Goal: Task Accomplishment & Management: Use online tool/utility

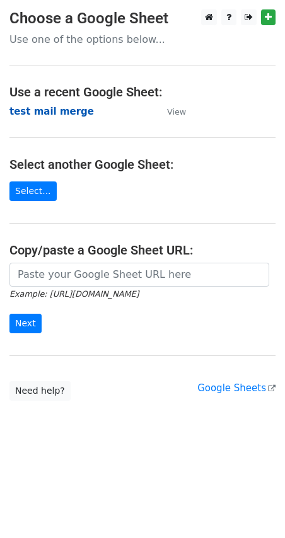
click at [48, 109] on strong "test mail merge" at bounding box center [51, 111] width 84 height 11
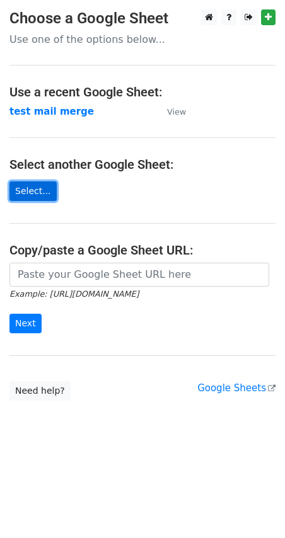
click at [21, 190] on link "Select..." at bounding box center [32, 191] width 47 height 20
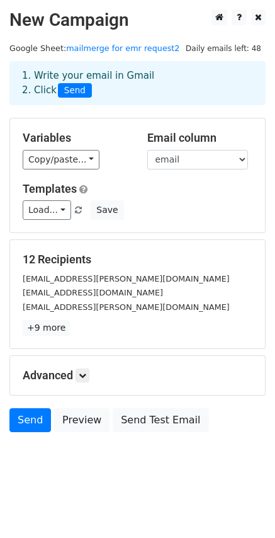
scroll to position [1, 0]
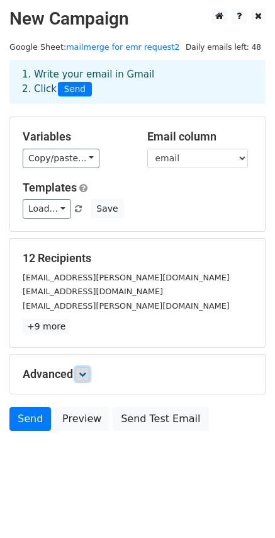
click at [84, 377] on icon at bounding box center [83, 374] width 8 height 8
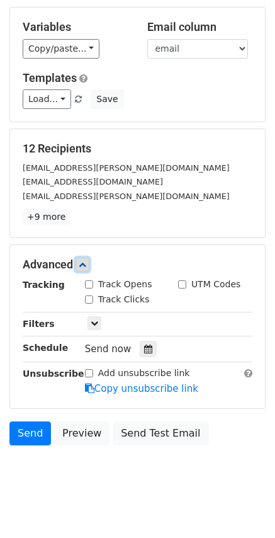
scroll to position [113, 0]
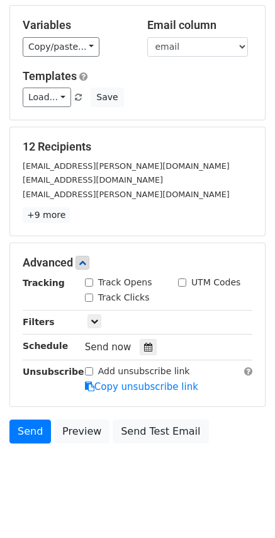
click at [87, 282] on input "Track Opens" at bounding box center [89, 282] width 8 height 8
checkbox input "true"
click at [97, 321] on icon at bounding box center [95, 321] width 8 height 8
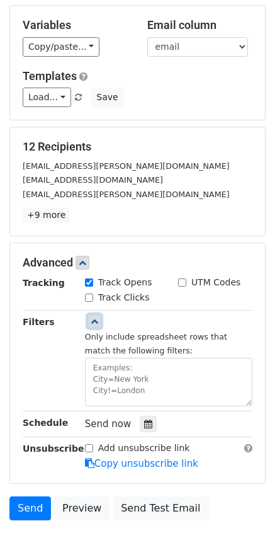
click at [97, 321] on icon at bounding box center [95, 321] width 8 height 8
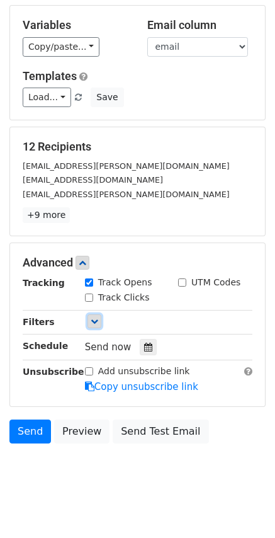
scroll to position [125, 0]
